Goal: Information Seeking & Learning: Understand process/instructions

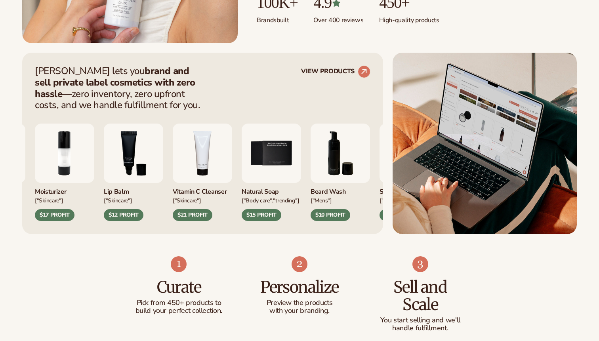
scroll to position [278, 0]
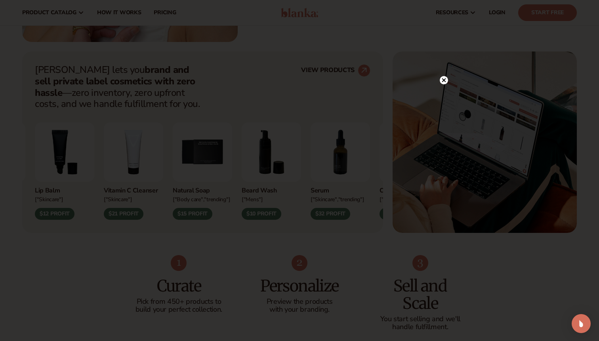
click at [446, 63] on div at bounding box center [299, 170] width 599 height 341
click at [444, 79] on circle at bounding box center [444, 80] width 8 height 8
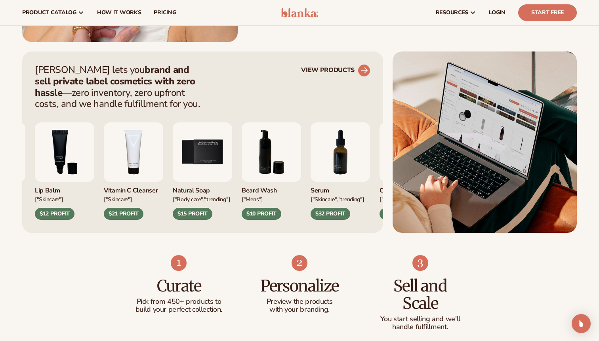
click at [359, 71] on circle at bounding box center [363, 70] width 17 height 17
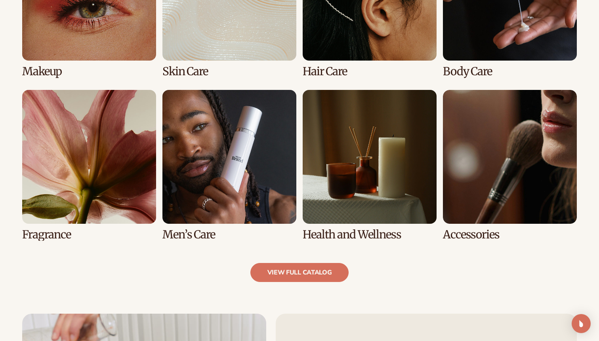
scroll to position [680, 0]
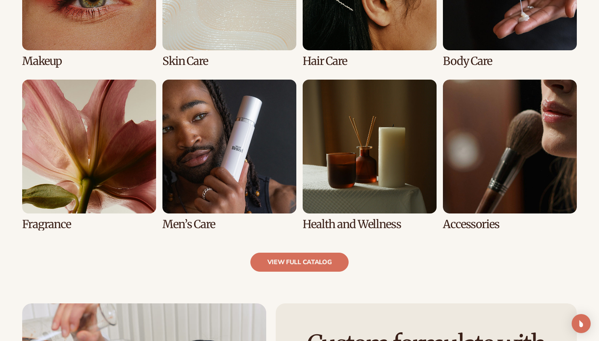
click at [463, 163] on link "8 / 8" at bounding box center [510, 155] width 134 height 151
click at [336, 260] on link "view full catalog" at bounding box center [299, 262] width 99 height 19
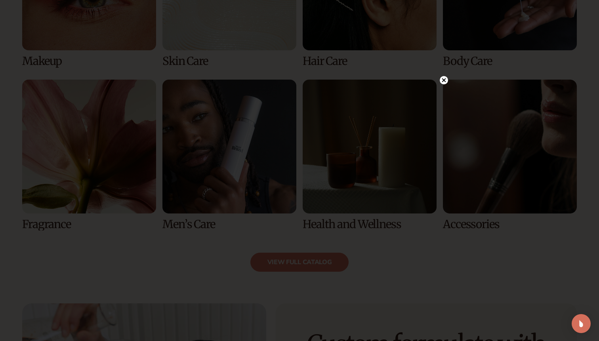
click at [445, 81] on circle at bounding box center [444, 80] width 8 height 8
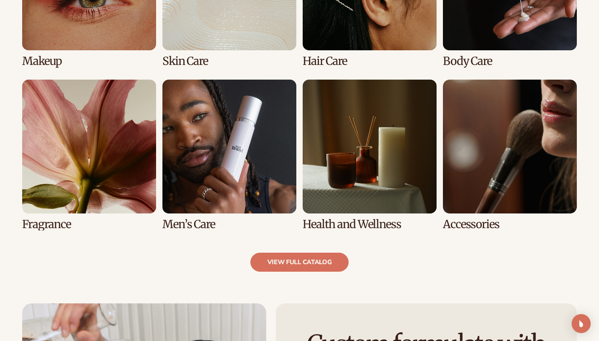
click at [454, 127] on link "8 / 8" at bounding box center [510, 155] width 134 height 151
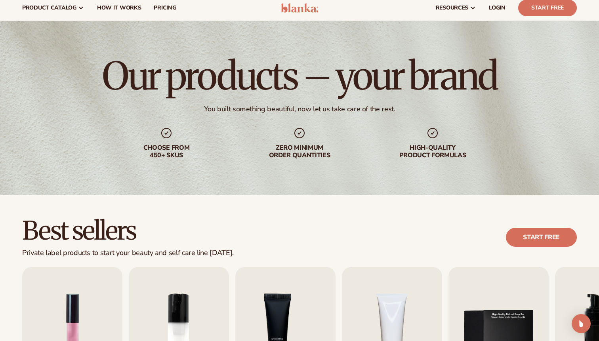
scroll to position [0, 0]
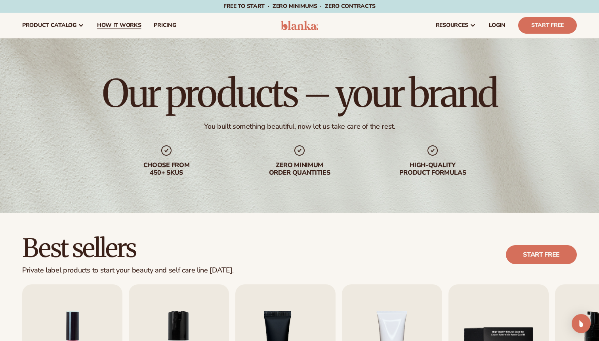
click at [129, 20] on link "How It Works" at bounding box center [119, 25] width 57 height 25
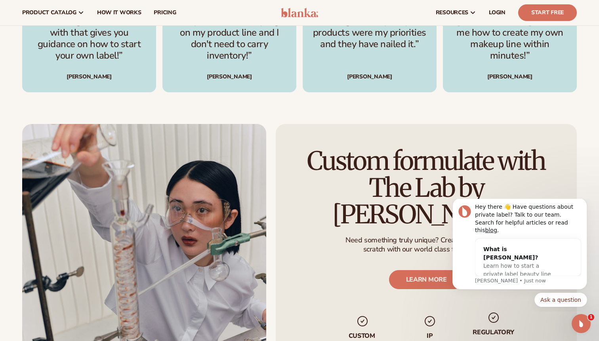
scroll to position [1192, 0]
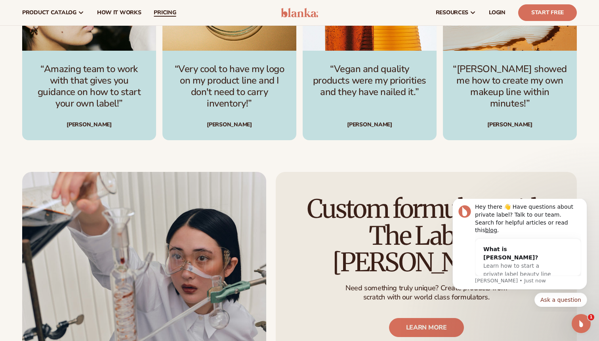
click at [159, 14] on span "pricing" at bounding box center [165, 13] width 22 height 6
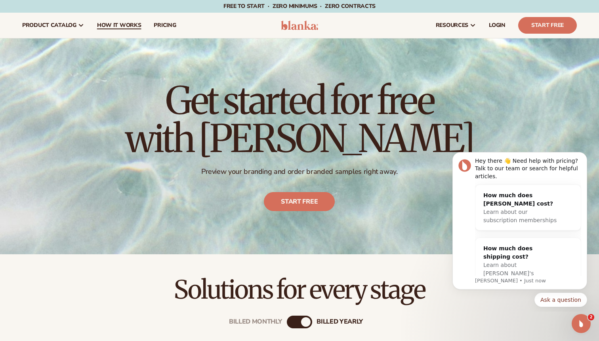
click at [132, 28] on span "How It Works" at bounding box center [119, 25] width 44 height 6
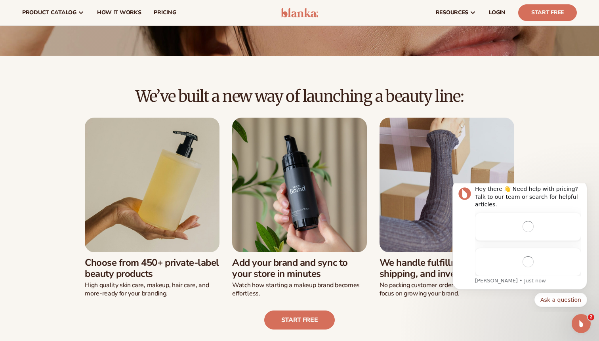
scroll to position [118, 0]
